Goal: Submit feedback/report problem

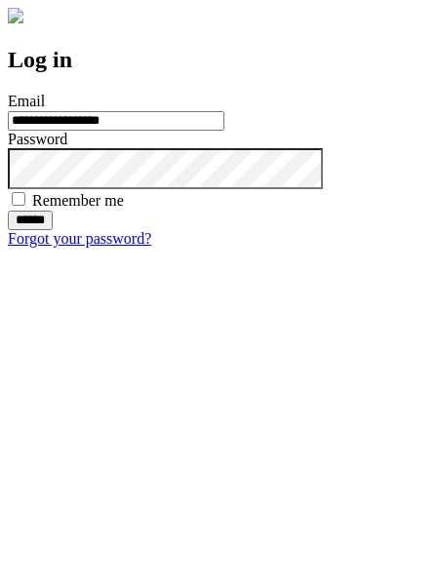
click at [53, 230] on input "******" at bounding box center [30, 220] width 45 height 19
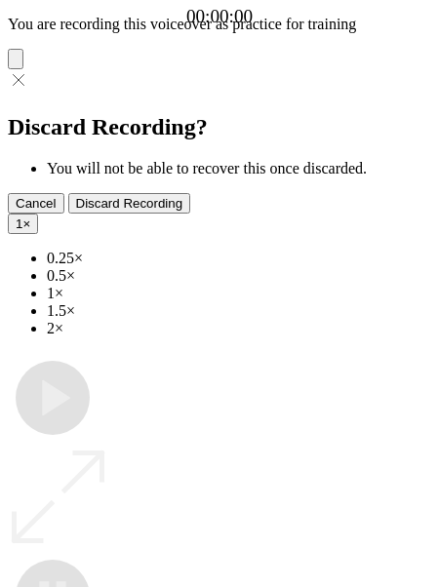
type input "**********"
